Goal: Transaction & Acquisition: Purchase product/service

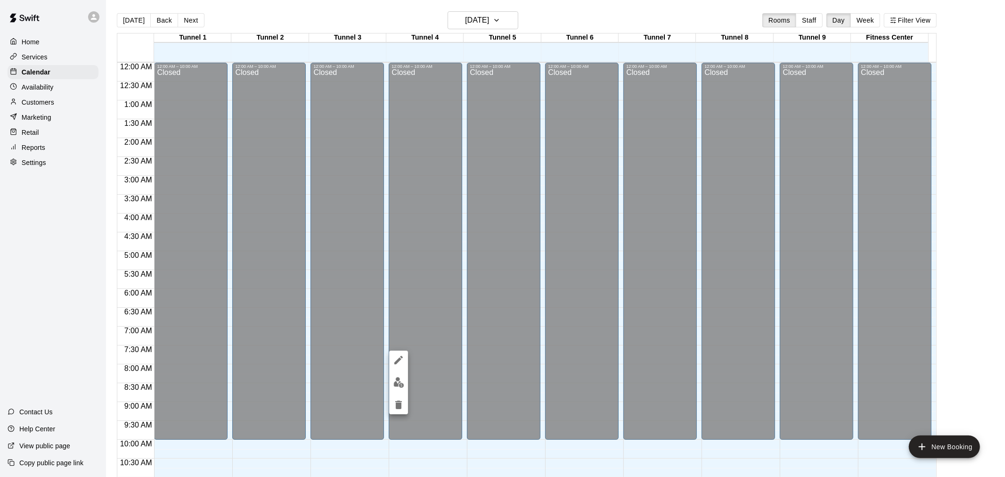
scroll to position [479, 0]
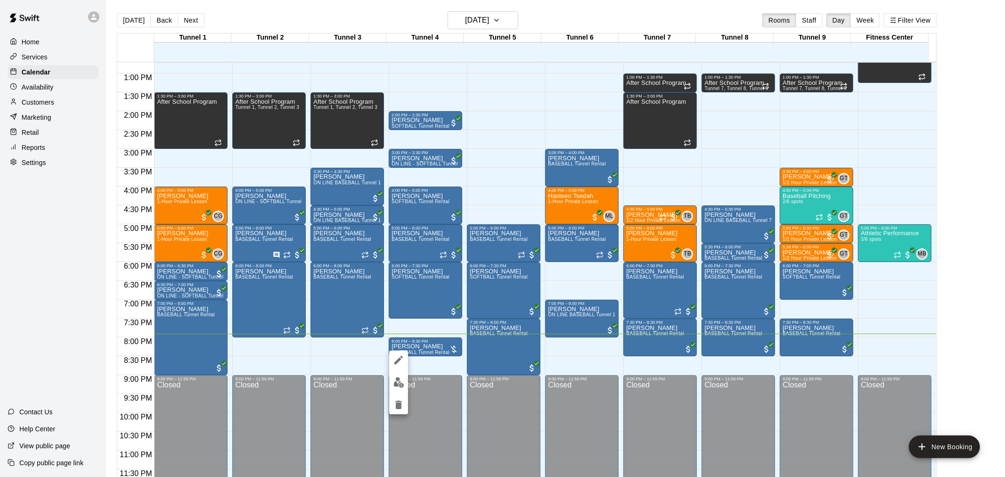
click at [396, 382] on img "edit" at bounding box center [398, 382] width 11 height 11
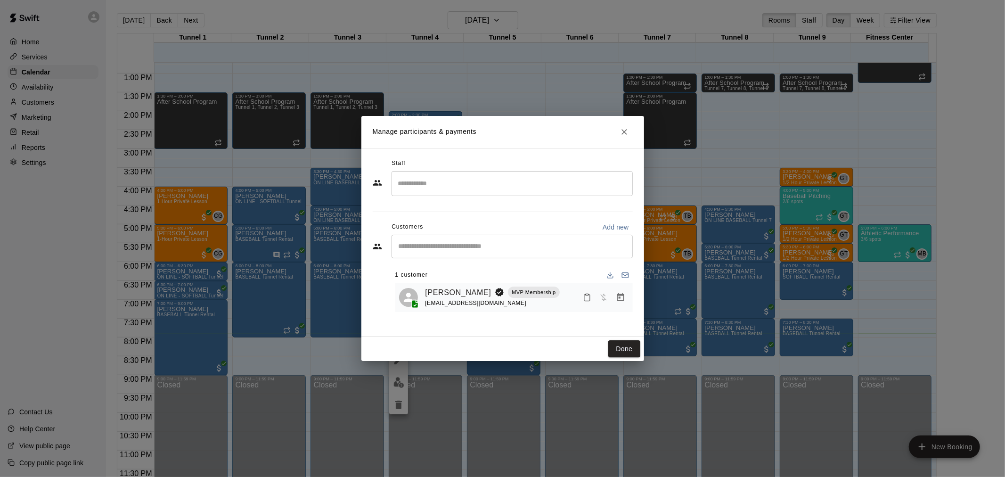
click at [625, 302] on icon "Manage bookings & payment" at bounding box center [620, 297] width 9 height 9
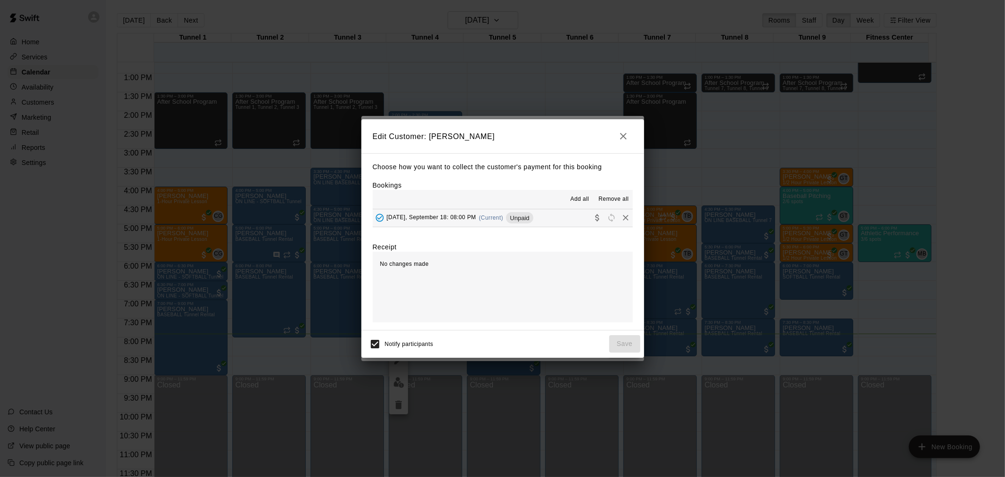
click at [455, 221] on span "Thursday, September 18: 08:00 PM" at bounding box center [432, 217] width 90 height 7
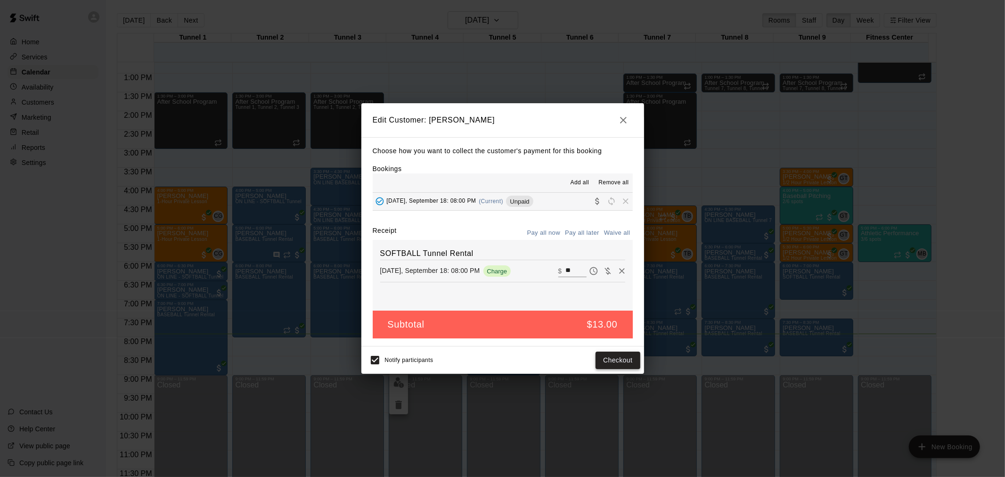
click at [631, 360] on button "Checkout" at bounding box center [618, 360] width 44 height 17
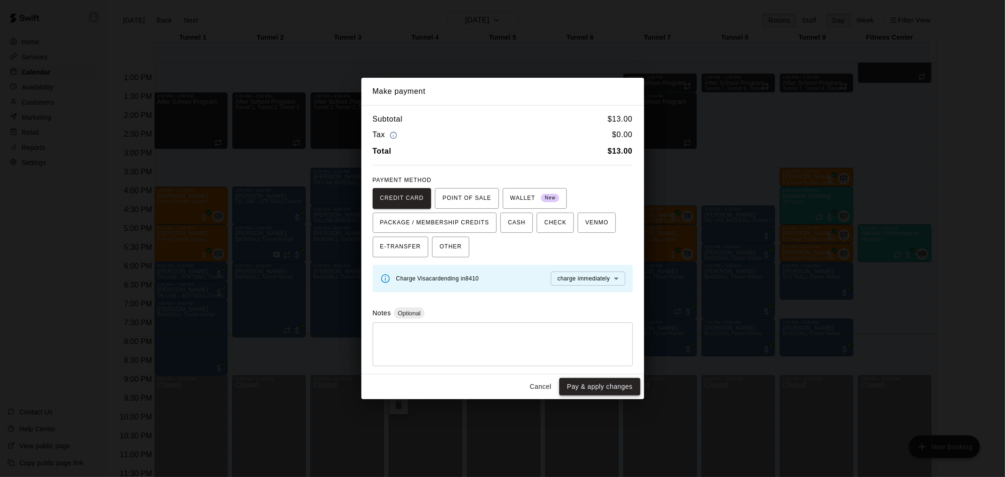
click at [602, 387] on button "Pay & apply changes" at bounding box center [599, 386] width 81 height 17
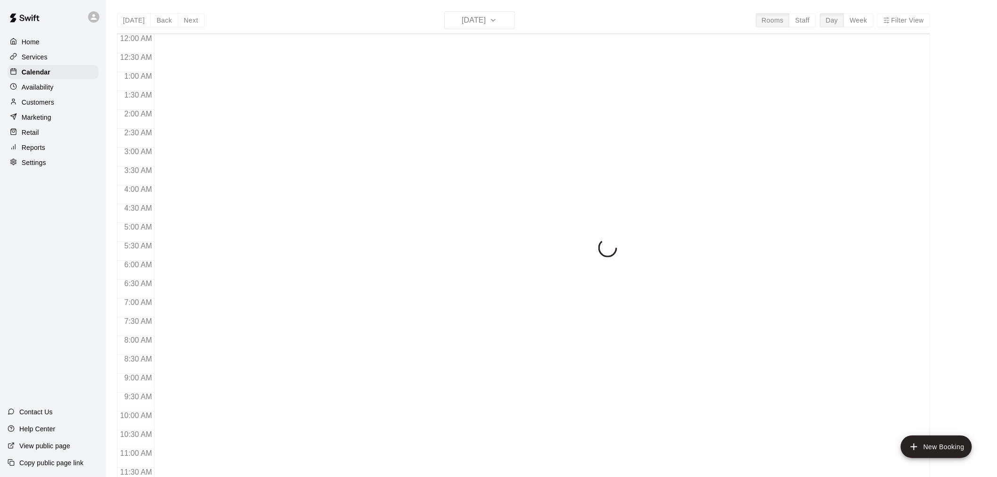
scroll to position [451, 0]
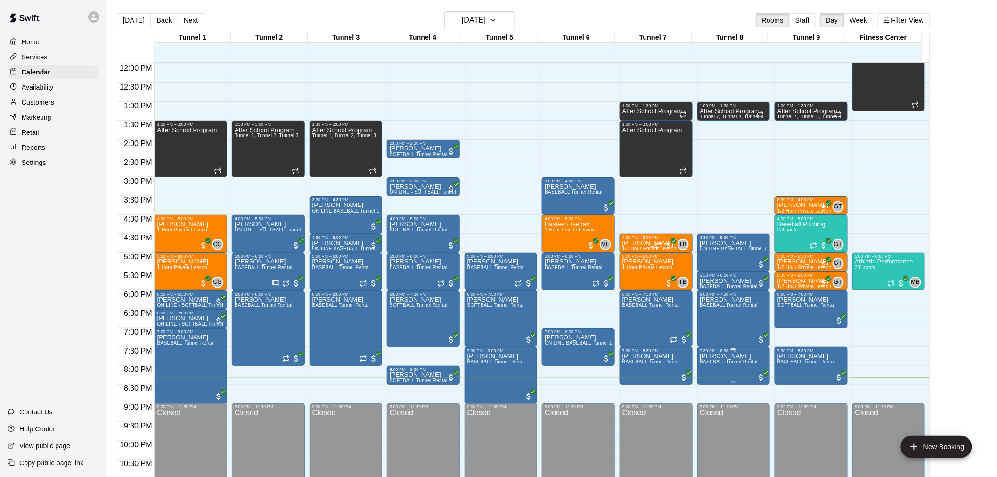
drag, startPoint x: 775, startPoint y: 352, endPoint x: 724, endPoint y: 352, distance: 51.4
click at [55, 152] on div "Reports" at bounding box center [53, 147] width 91 height 14
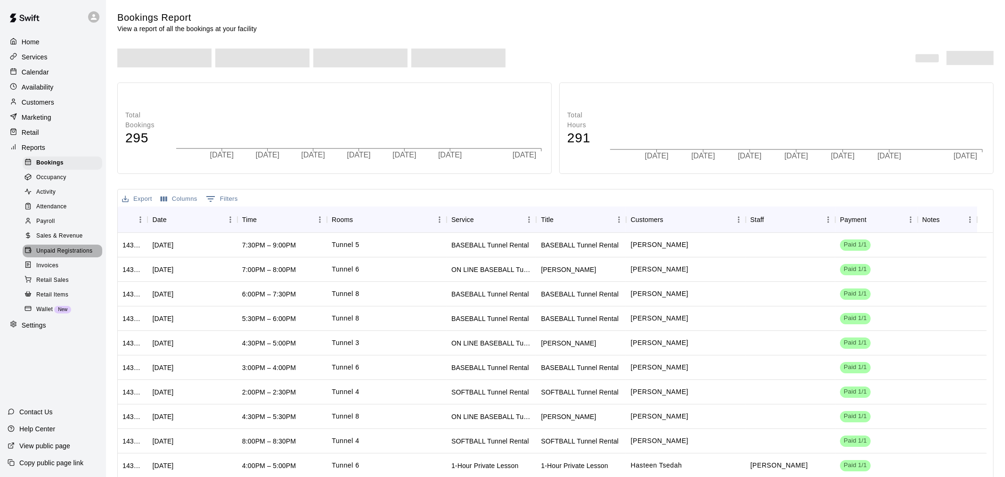
click at [81, 256] on span "Unpaid Registrations" at bounding box center [64, 250] width 56 height 9
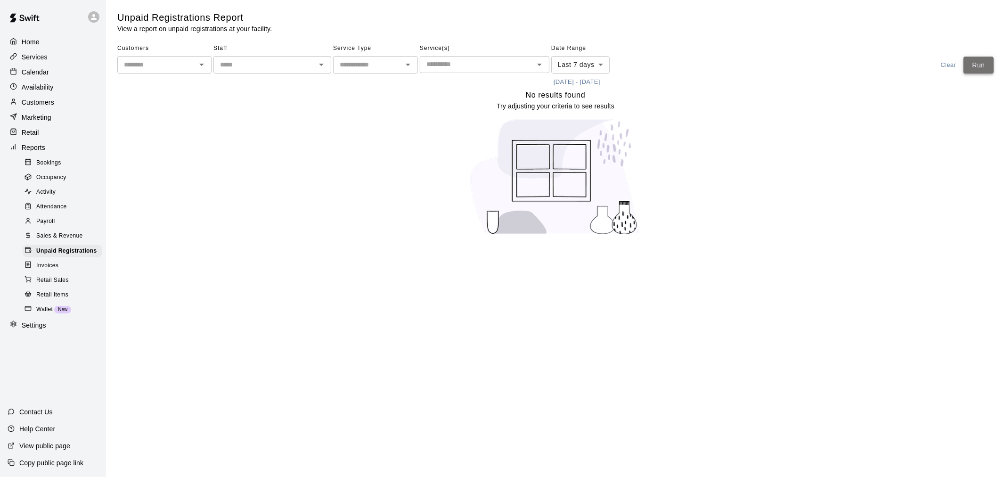
click at [977, 63] on button "Run" at bounding box center [979, 65] width 30 height 17
click at [92, 74] on div "Calendar" at bounding box center [53, 72] width 91 height 14
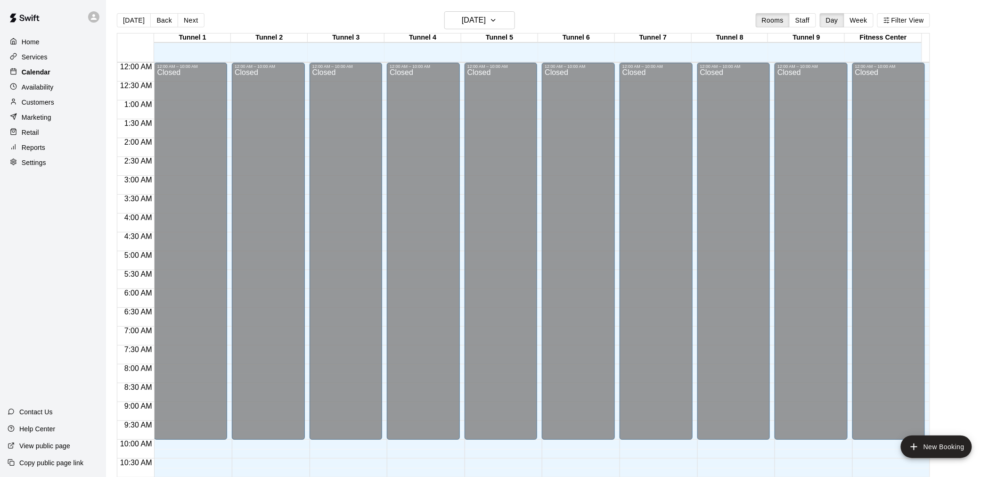
scroll to position [451, 0]
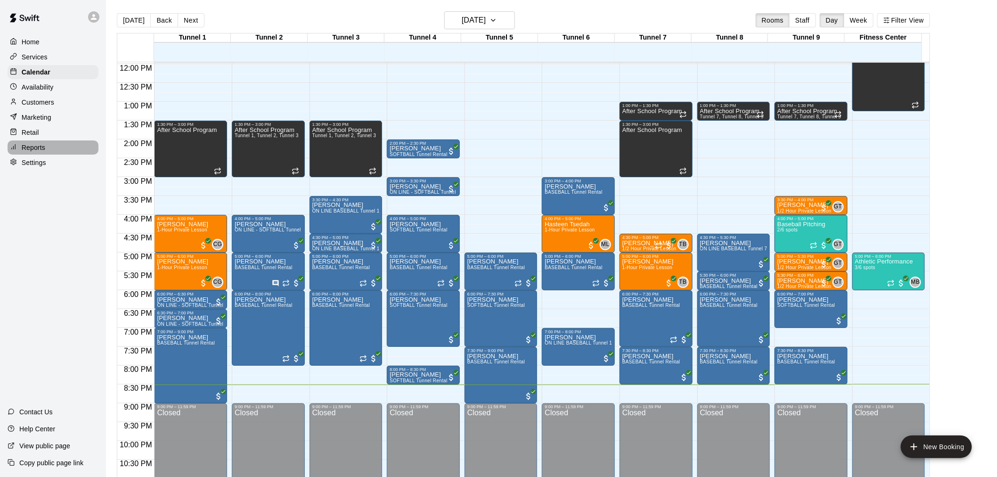
click at [76, 153] on div "Reports" at bounding box center [53, 147] width 91 height 14
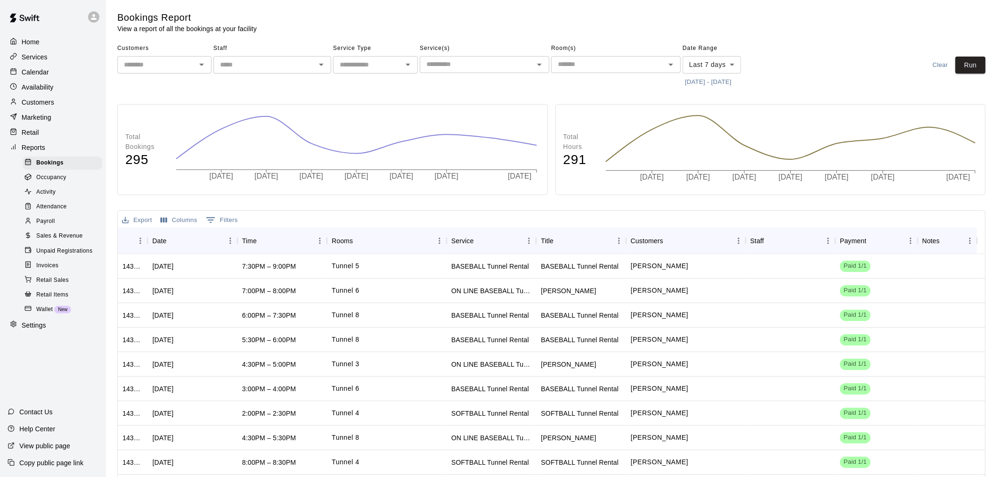
click at [79, 256] on span "Unpaid Registrations" at bounding box center [64, 250] width 56 height 9
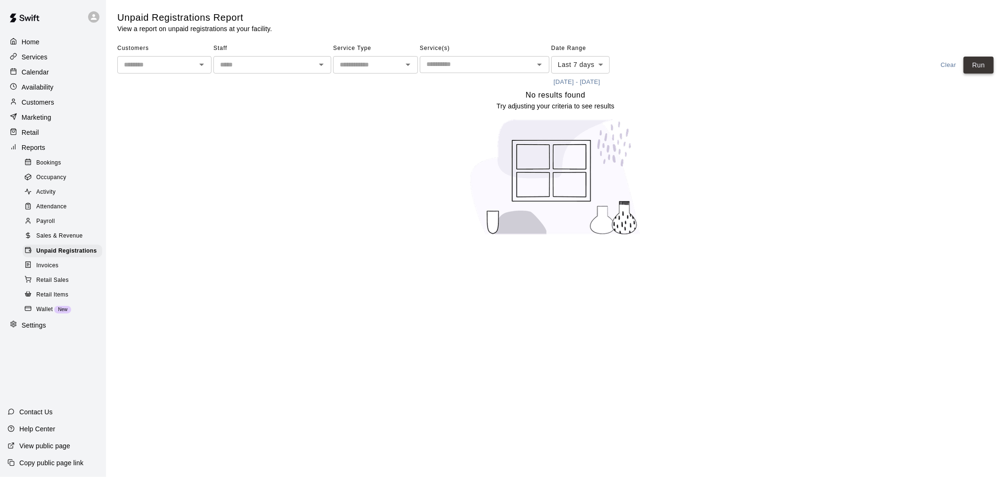
click at [987, 69] on button "Run" at bounding box center [979, 65] width 30 height 17
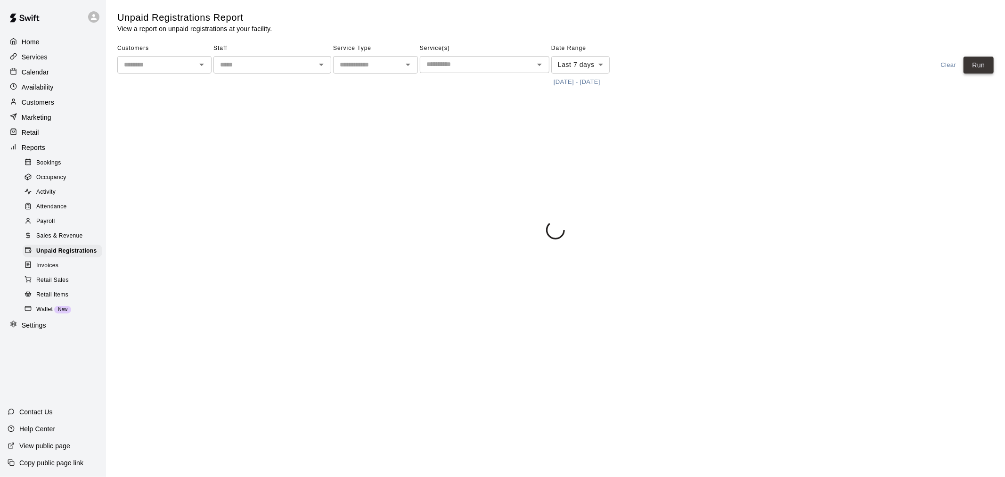
click at [987, 69] on button "Run" at bounding box center [979, 65] width 30 height 17
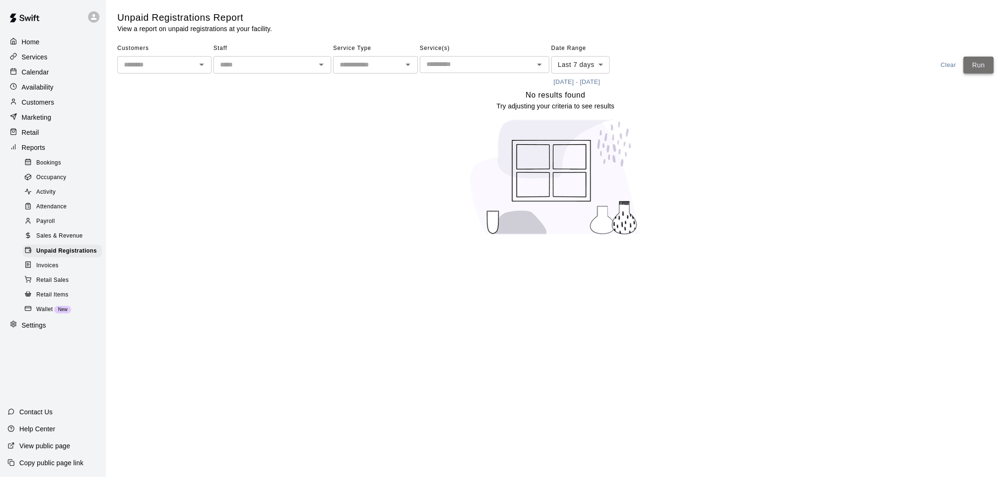
click at [987, 69] on button "Run" at bounding box center [979, 65] width 30 height 17
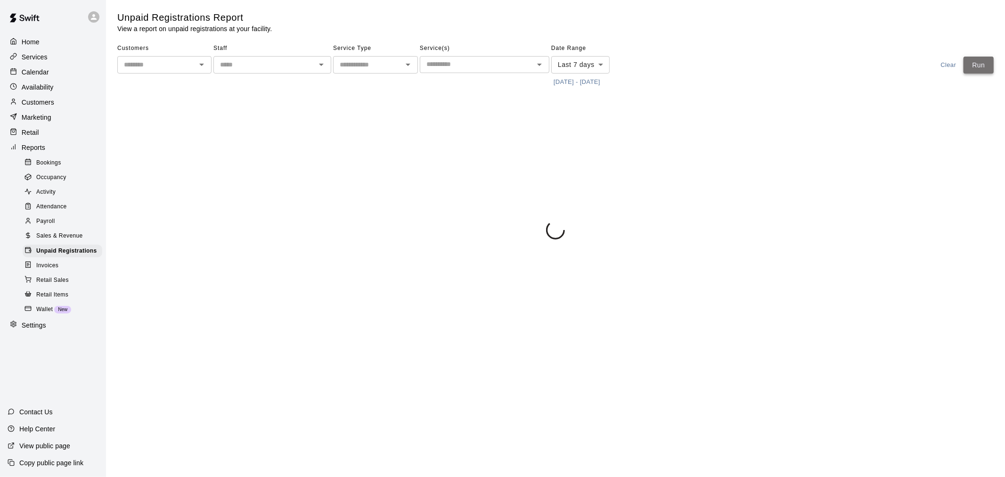
click at [987, 69] on button "Run" at bounding box center [979, 65] width 30 height 17
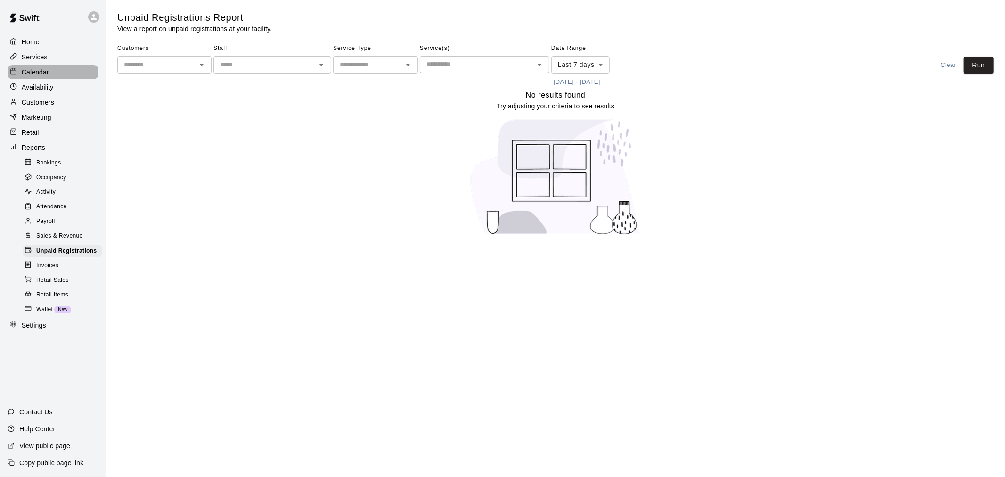
click at [41, 73] on p "Calendar" at bounding box center [35, 71] width 27 height 9
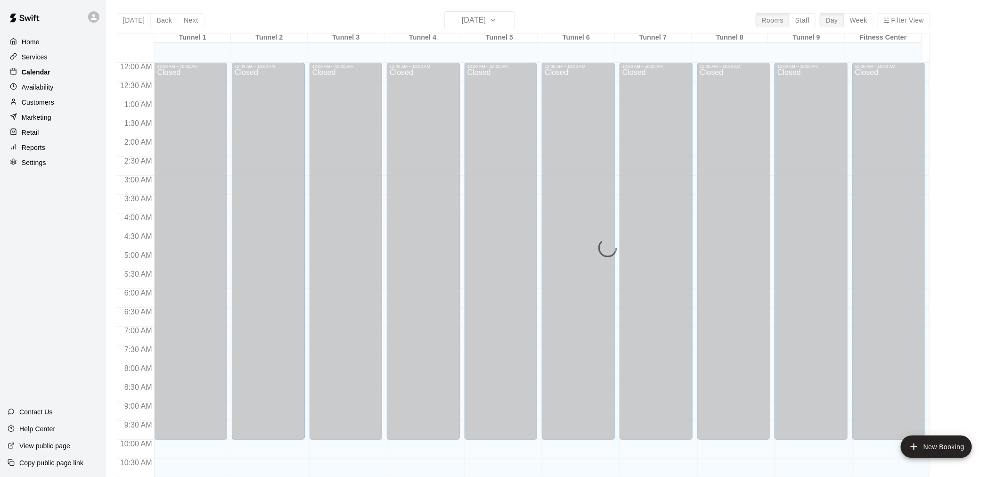
scroll to position [451, 0]
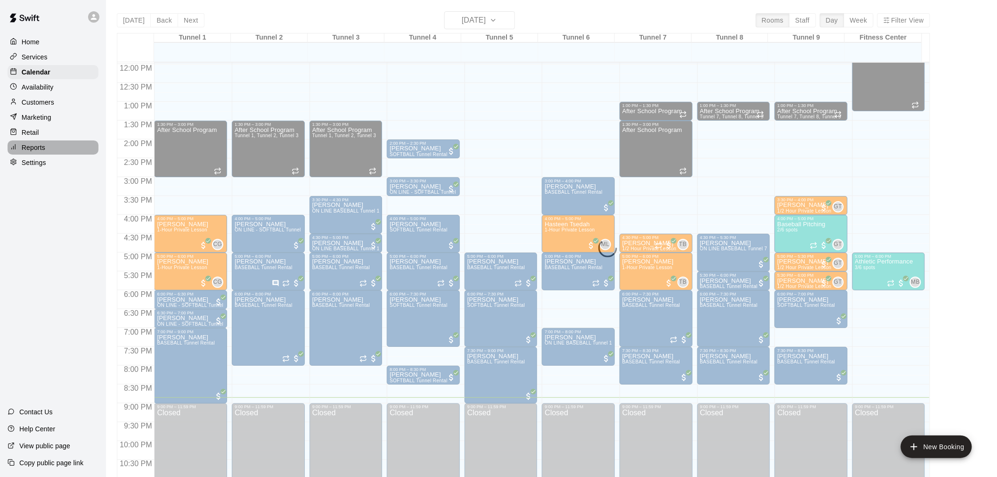
click at [64, 151] on div "Reports" at bounding box center [53, 147] width 91 height 14
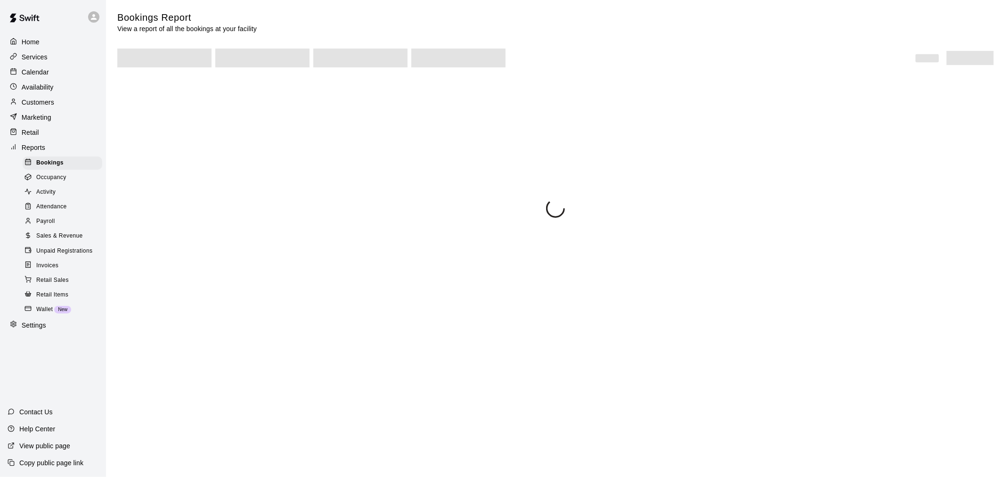
click at [81, 258] on div "Unpaid Registrations" at bounding box center [63, 251] width 80 height 13
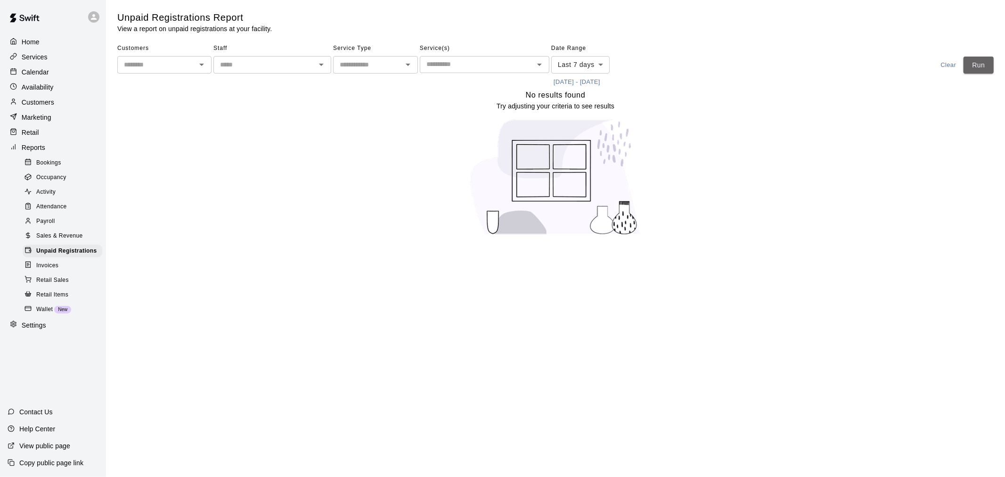
click at [982, 62] on button "Run" at bounding box center [979, 65] width 30 height 17
click at [59, 77] on div "Calendar" at bounding box center [53, 72] width 91 height 14
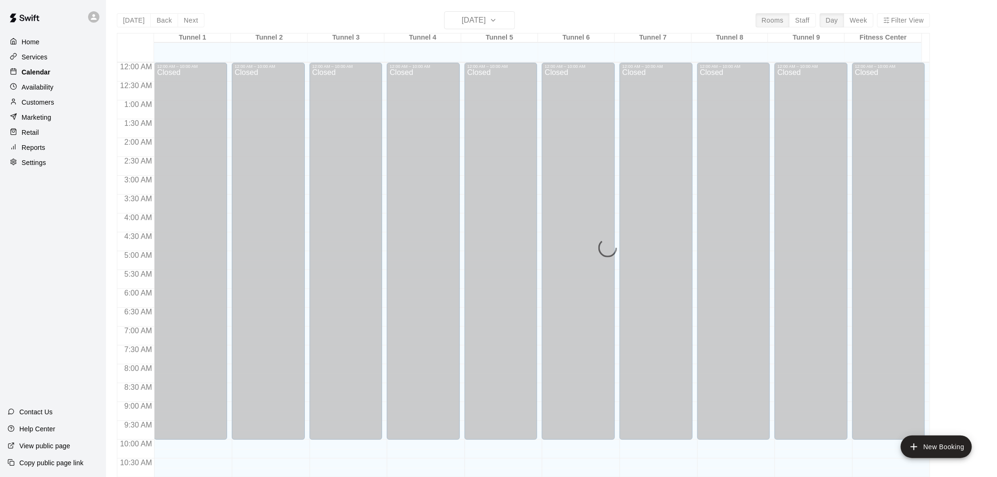
scroll to position [451, 0]
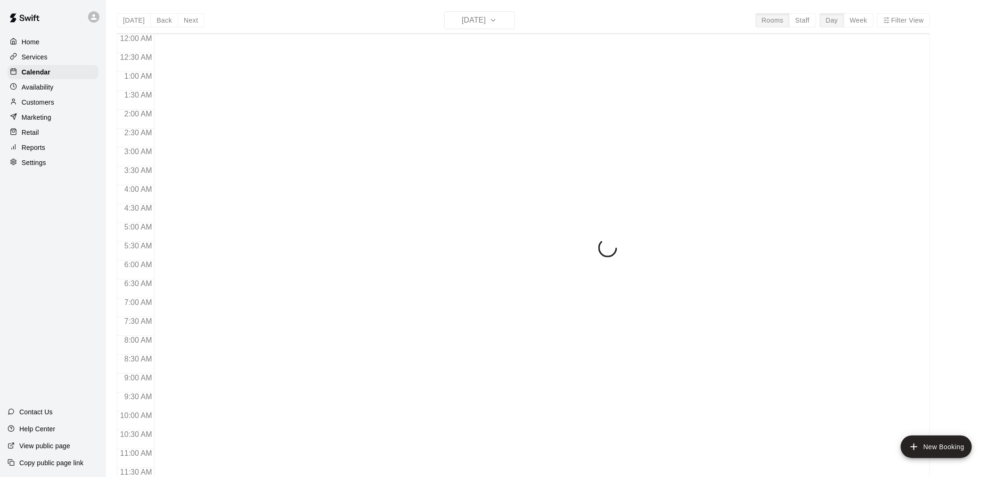
scroll to position [451, 0]
